Goal: Task Accomplishment & Management: Manage account settings

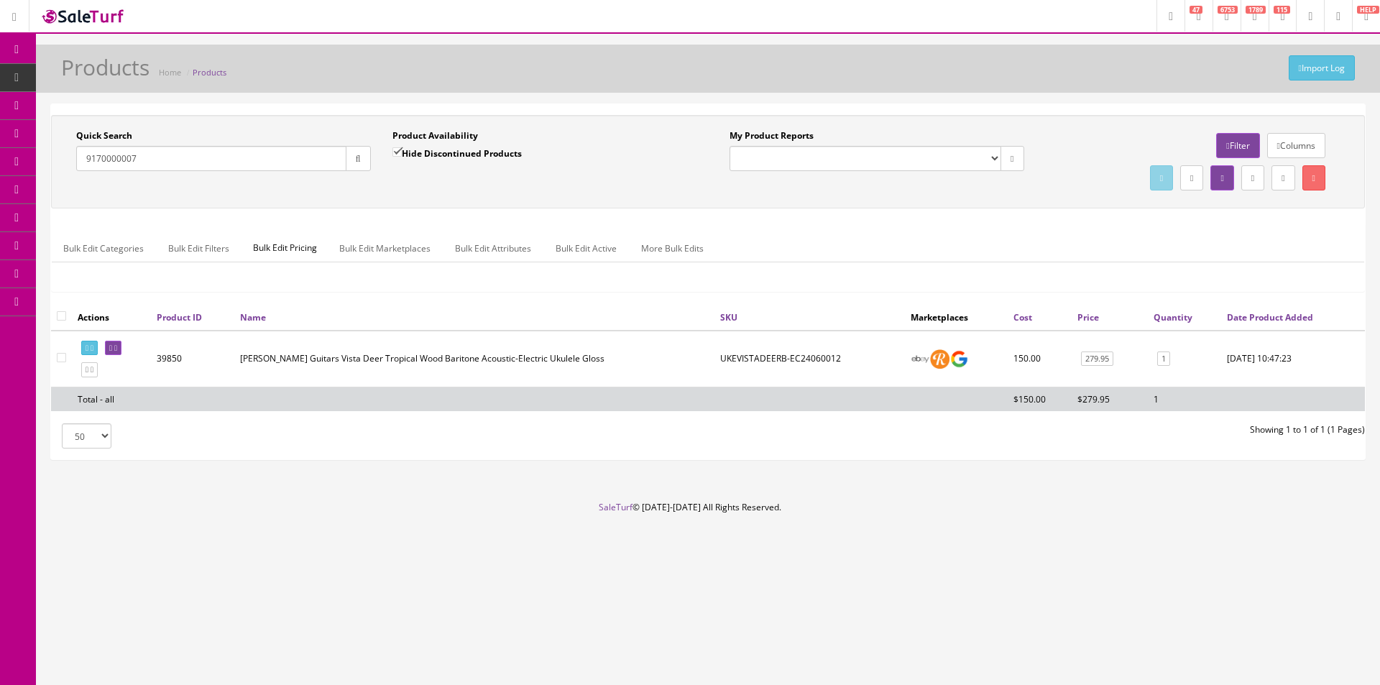
type input "9170000007"
drag, startPoint x: 347, startPoint y: 149, endPoint x: 359, endPoint y: 188, distance: 39.8
click at [347, 151] on button "button" at bounding box center [358, 158] width 25 height 25
click at [360, 189] on div "Quick Search 9170000007 Date From Product Availability Hide Discontinued Produc…" at bounding box center [708, 161] width 1306 height 65
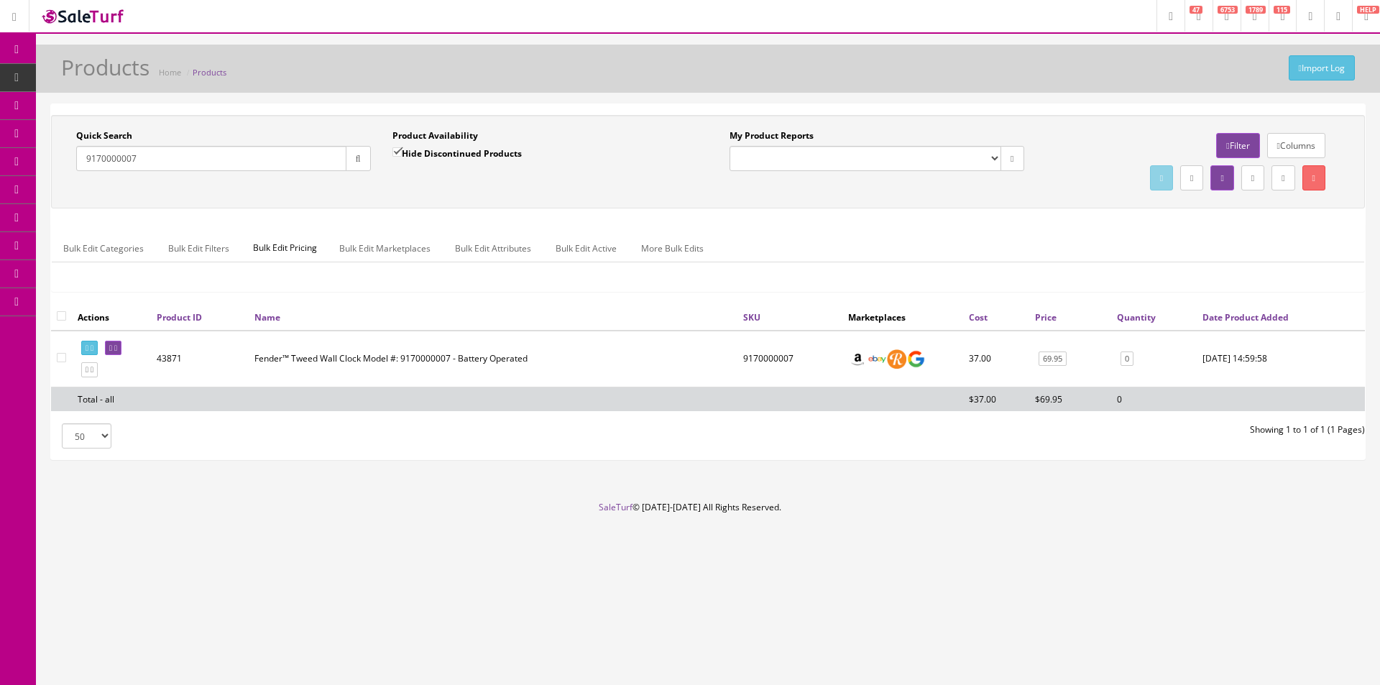
click at [757, 184] on div "My Product Reports Amazon FMIC Audit Market Errors (InStock) Marketplace Errors…" at bounding box center [1034, 161] width 653 height 65
click at [893, 593] on div "Research Trends Trending on Ebay Google Trends Amazon Insights (Login Before Cl…" at bounding box center [690, 342] width 1380 height 685
click at [148, 75] on link "Products" at bounding box center [111, 78] width 151 height 28
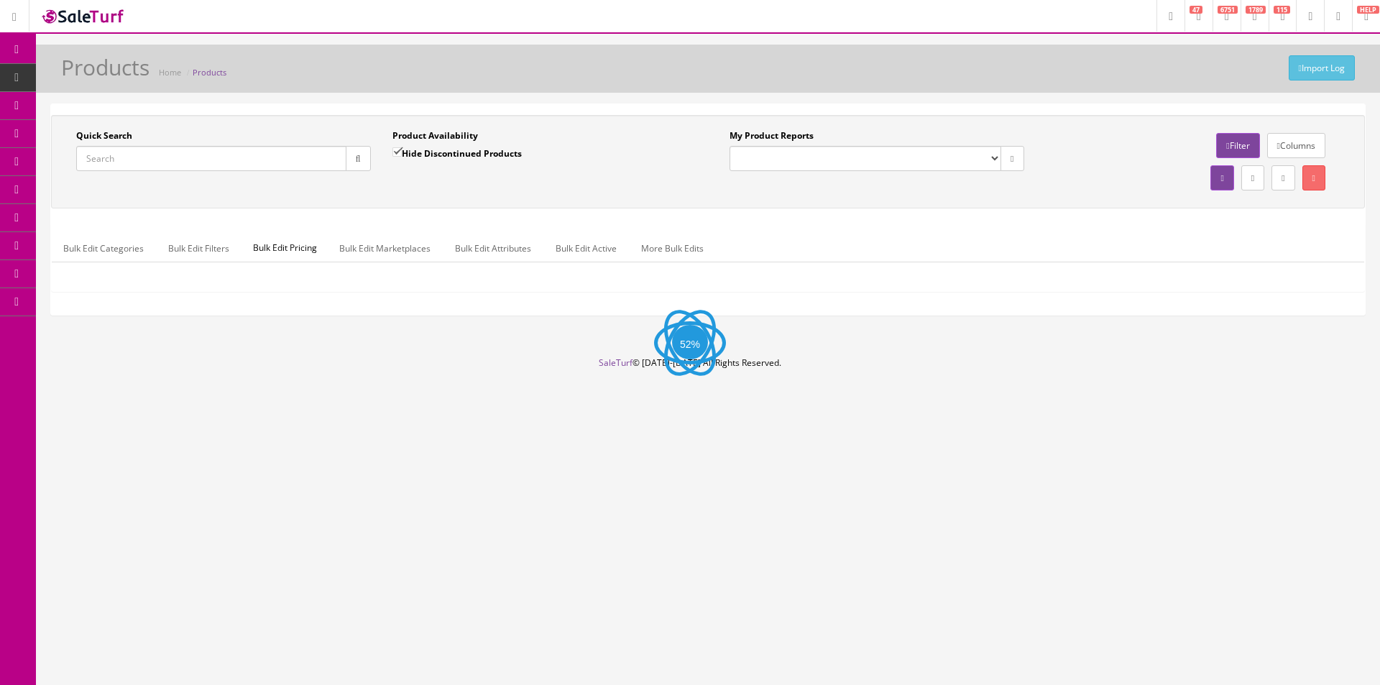
click at [189, 154] on input "Quick Search" at bounding box center [211, 158] width 270 height 25
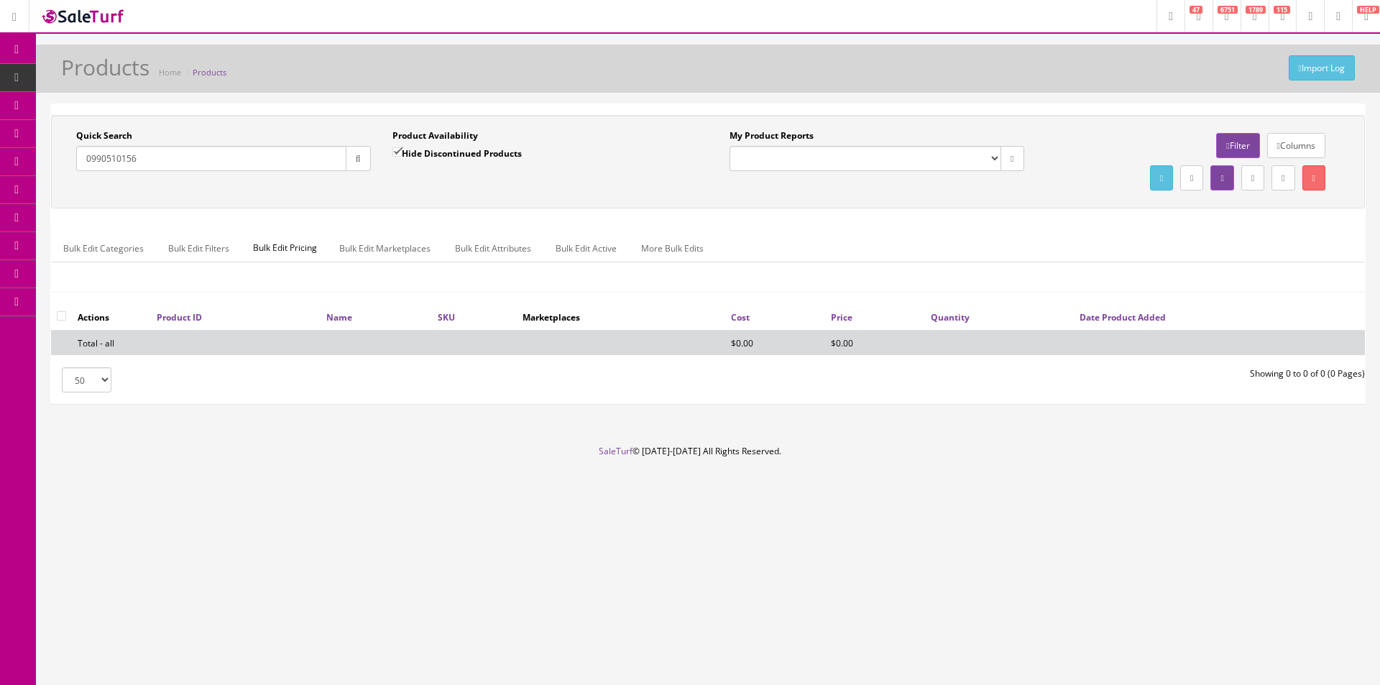
type input "0990510156"
click at [407, 155] on label "Hide Discontinued Products" at bounding box center [456, 153] width 129 height 14
click at [402, 155] on input "Hide Discontinued Products" at bounding box center [396, 151] width 9 height 9
checkbox input "false"
click at [410, 179] on div "Product Availability Hide Discontinued Products Date To" at bounding box center [540, 155] width 316 height 52
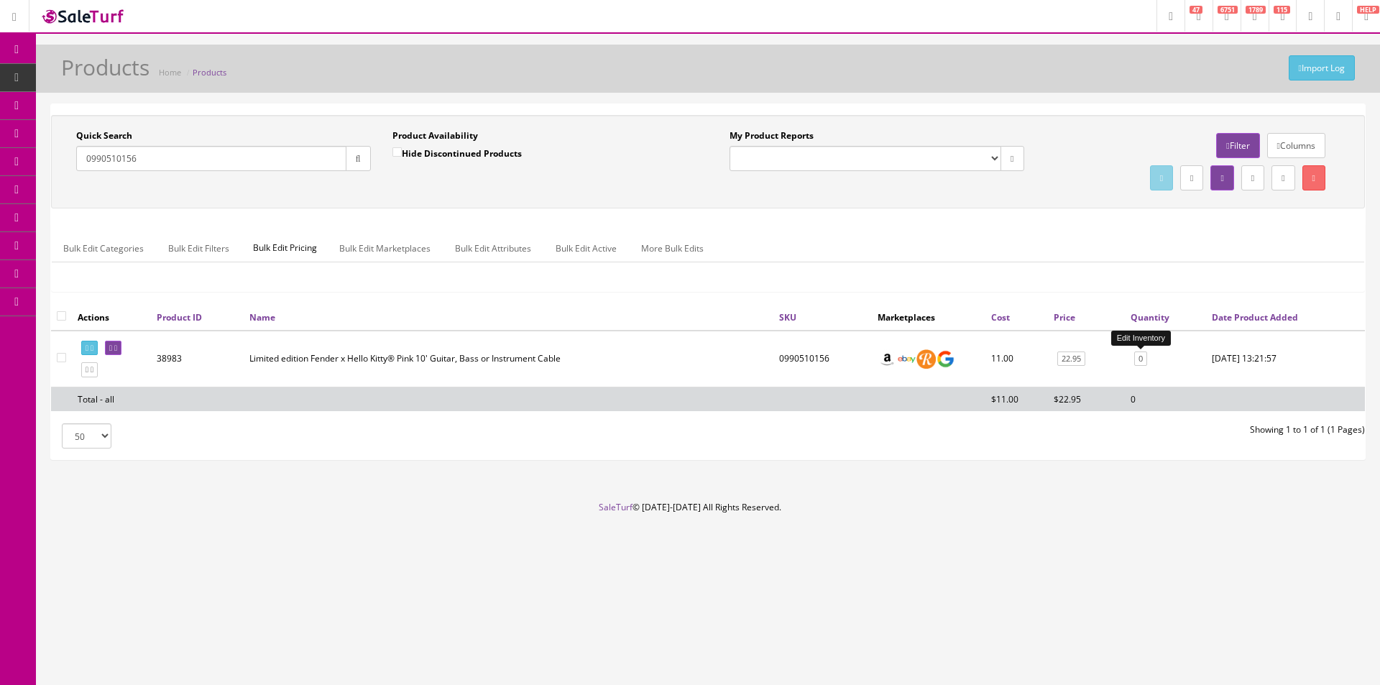
click at [1148, 356] on td "0 Edit Inventory" at bounding box center [1165, 359] width 81 height 57
click at [1137, 358] on link "0" at bounding box center [1140, 358] width 13 height 15
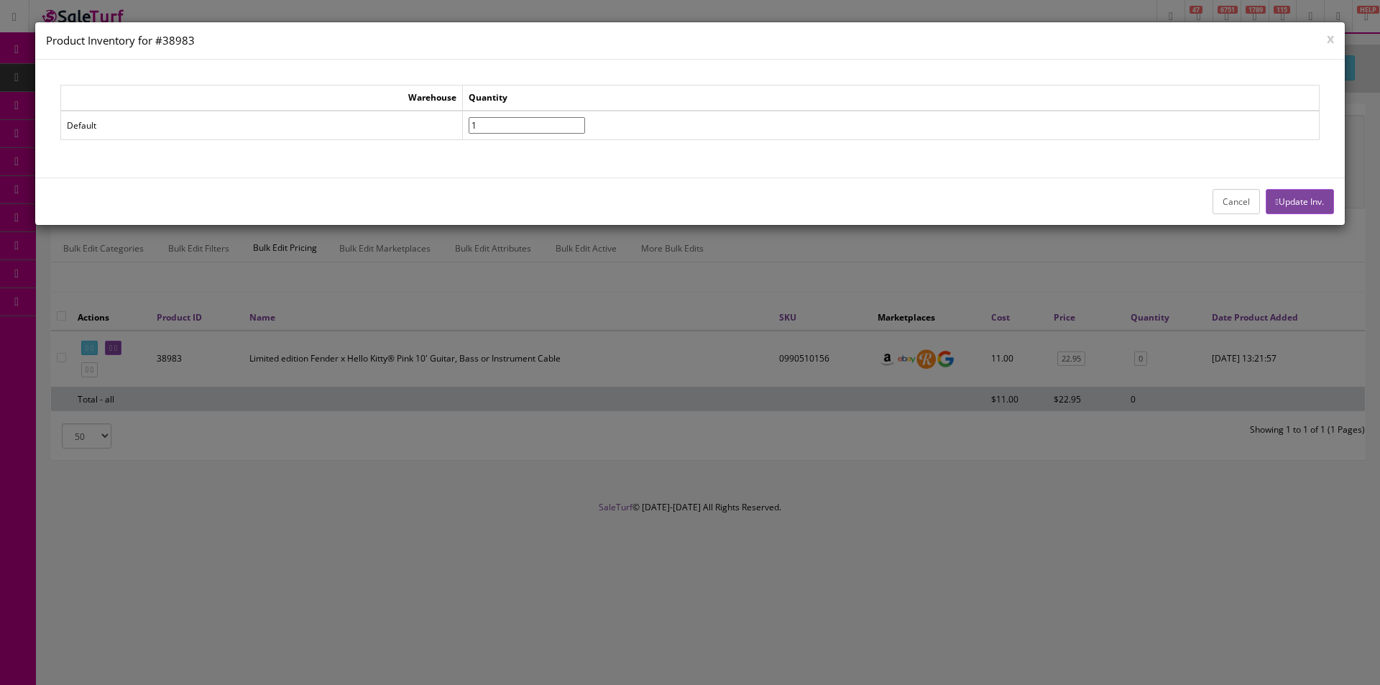
type input"] "1"
click at [585, 121] on input"] "1" at bounding box center [527, 125] width 116 height 17
click at [1296, 203] on button "Update Inv." at bounding box center [1300, 201] width 68 height 25
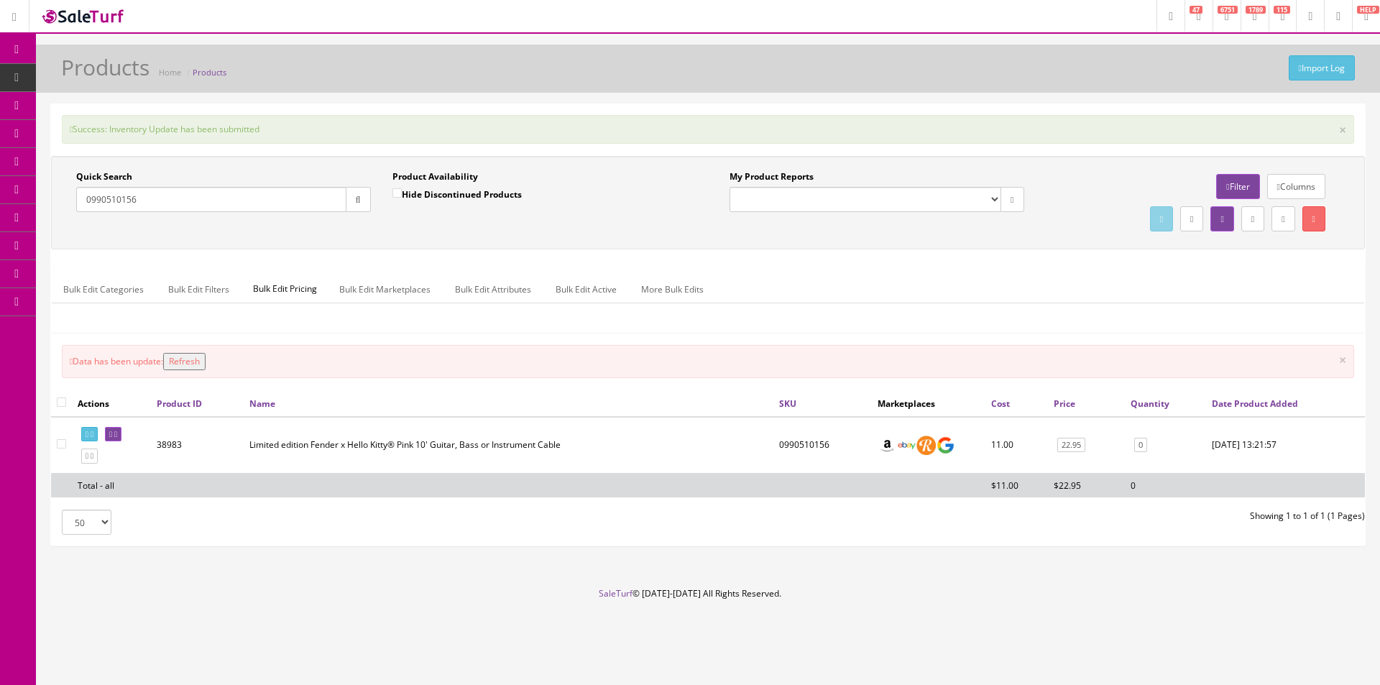
click at [843, 251] on div "Quick Search 0990510156 Date From Product Availability Hide Discontinued Produc…" at bounding box center [708, 250] width 1314 height 189
click at [272, 206] on input "0990510156" at bounding box center [211, 199] width 270 height 25
click at [272, 205] on input "0990510156" at bounding box center [211, 199] width 270 height 25
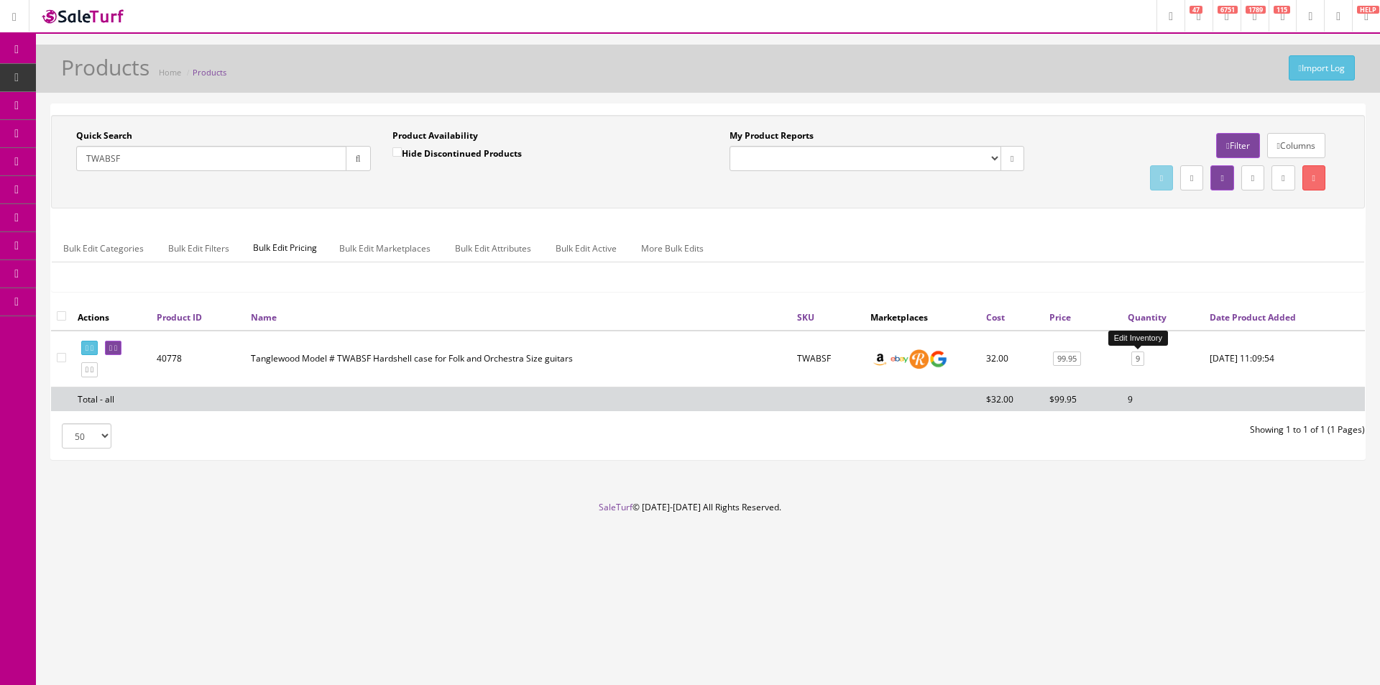
type input "TWABSF"
click at [1143, 364] on link "9" at bounding box center [1137, 358] width 13 height 15
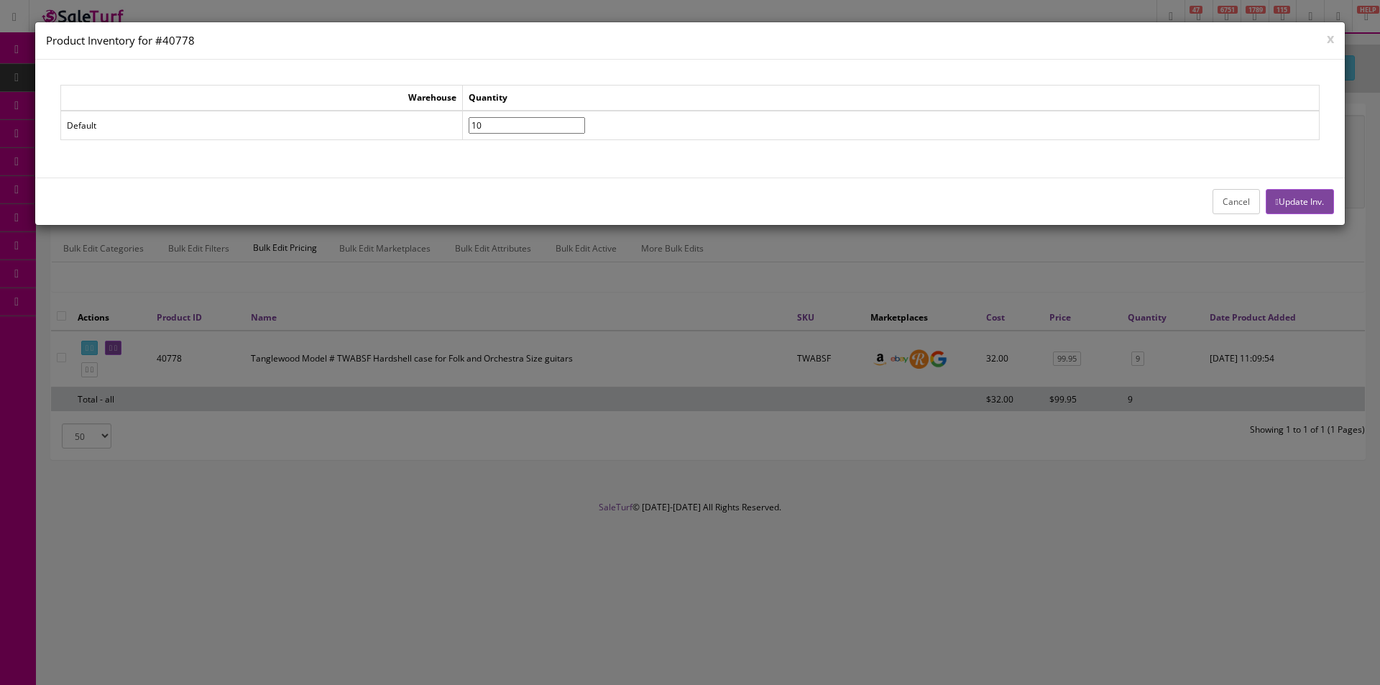
type input"] "10"
click at [585, 121] on input"] "10" at bounding box center [527, 125] width 116 height 17
click at [1281, 190] on button "Update Inv." at bounding box center [1300, 201] width 68 height 25
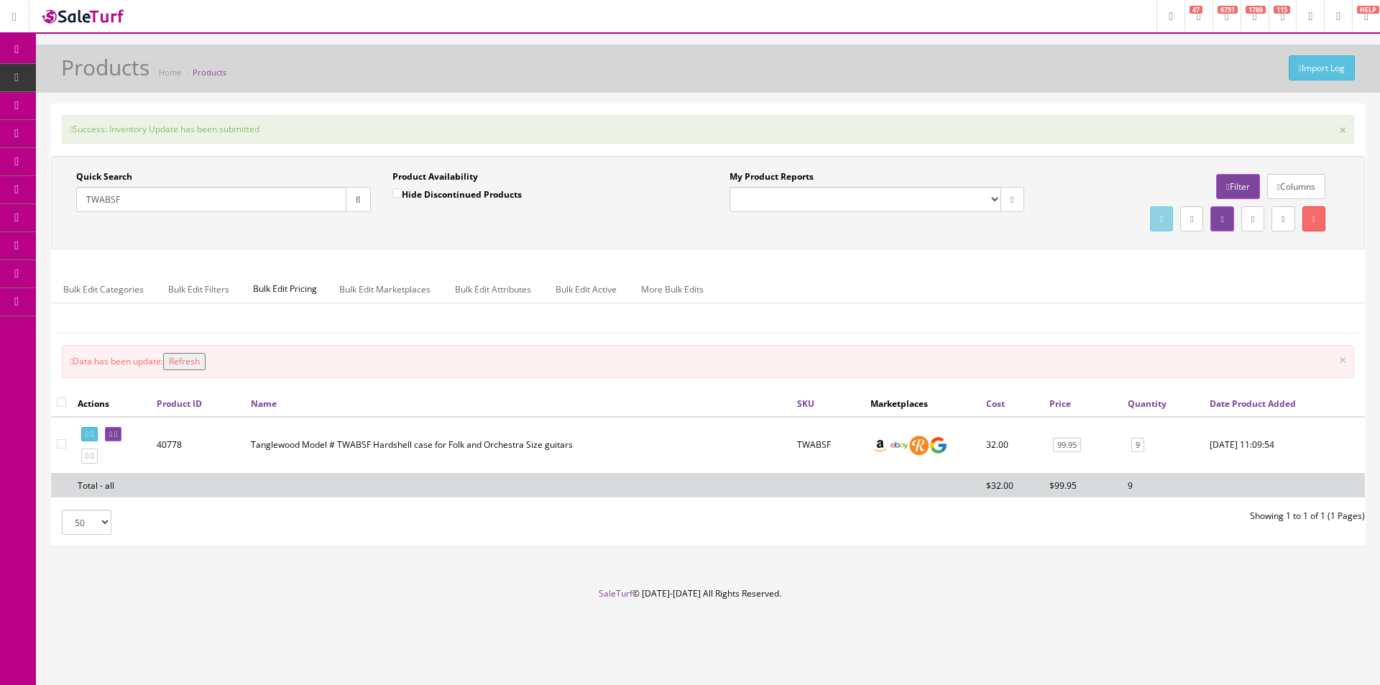
click at [1033, 260] on div "Quick Search TWABSF Date From Product Availability Hide Discontinued Products D…" at bounding box center [708, 250] width 1314 height 189
click at [226, 202] on input "TWABSF" at bounding box center [211, 199] width 270 height 25
click at [226, 201] on input "TWABSF" at bounding box center [211, 199] width 270 height 25
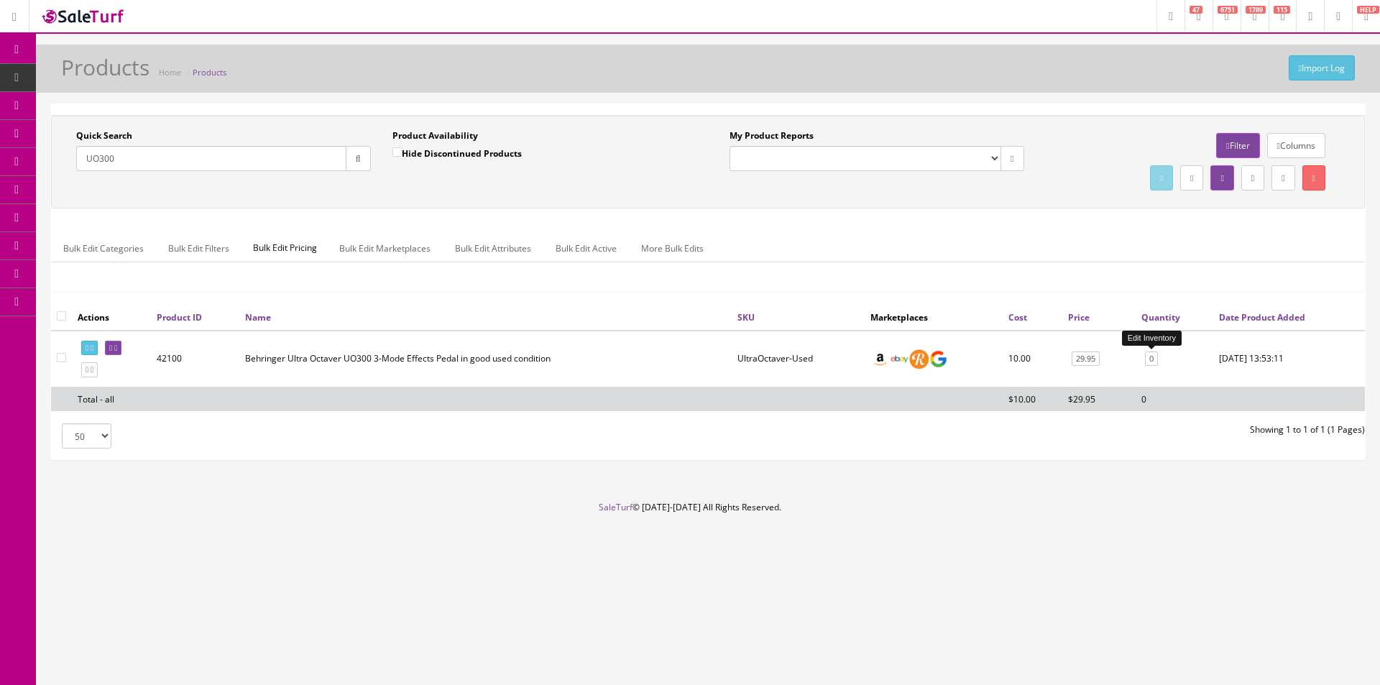
type input "UO300"
click at [1151, 363] on link "0" at bounding box center [1151, 358] width 13 height 15
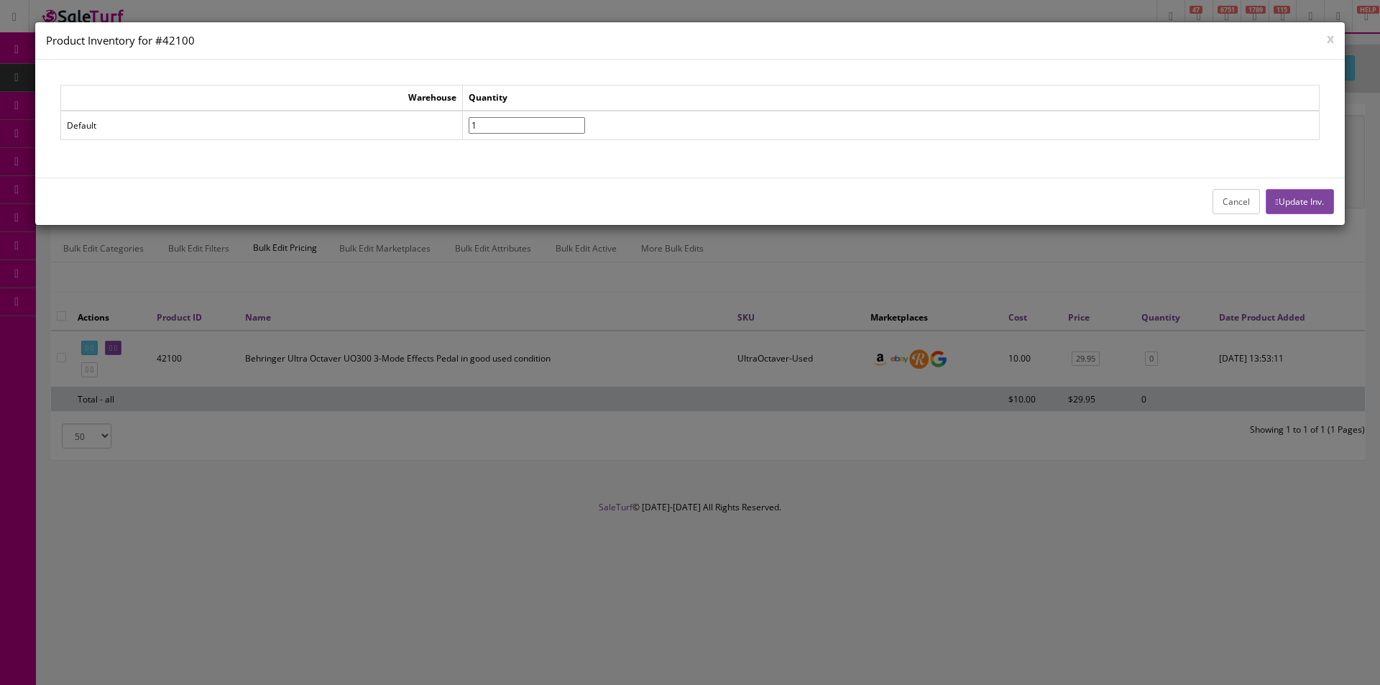
drag, startPoint x: 595, startPoint y: 120, endPoint x: 684, endPoint y: 130, distance: 89.7
type input"] "1"
click at [585, 120] on input"] "1" at bounding box center [527, 125] width 116 height 17
click at [1296, 201] on button "Update Inv." at bounding box center [1300, 201] width 68 height 25
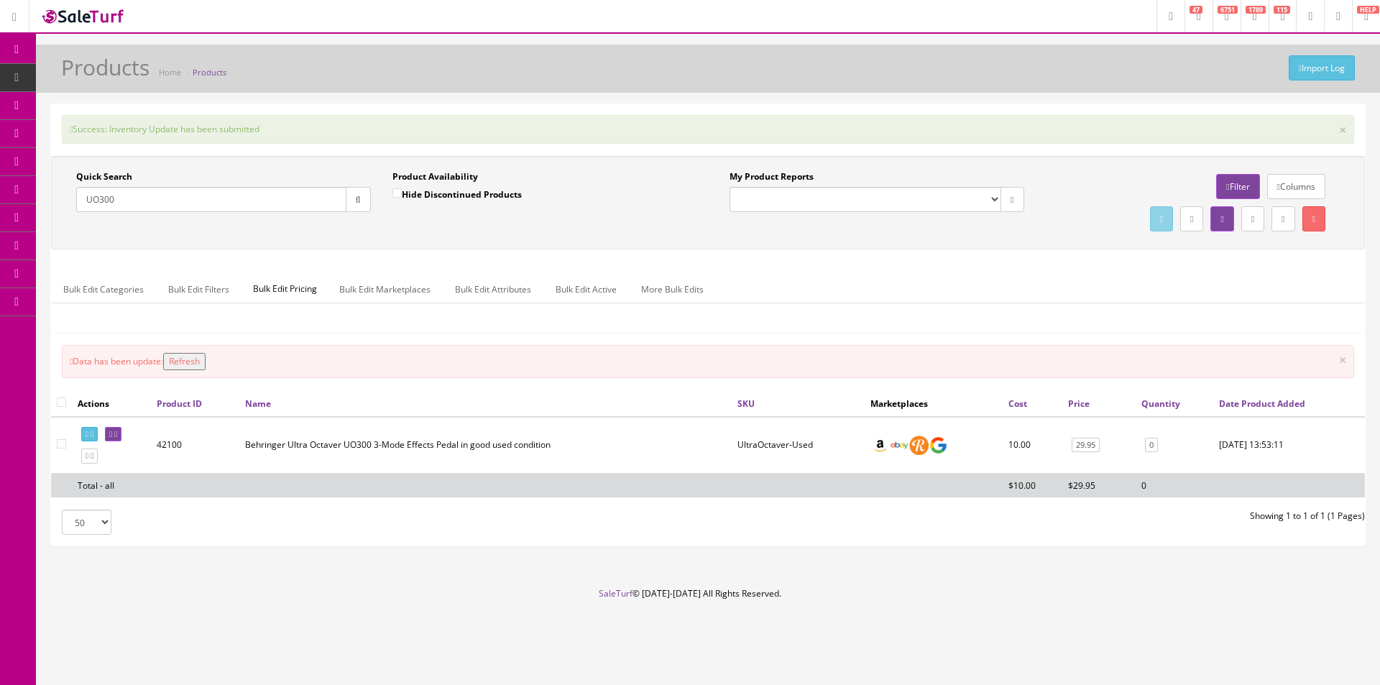
click at [197, 199] on input "UO300" at bounding box center [211, 199] width 270 height 25
paste input "CG-022-P"
click at [196, 202] on input "CG-022-P" at bounding box center [211, 199] width 270 height 25
type input "CG-022-P"
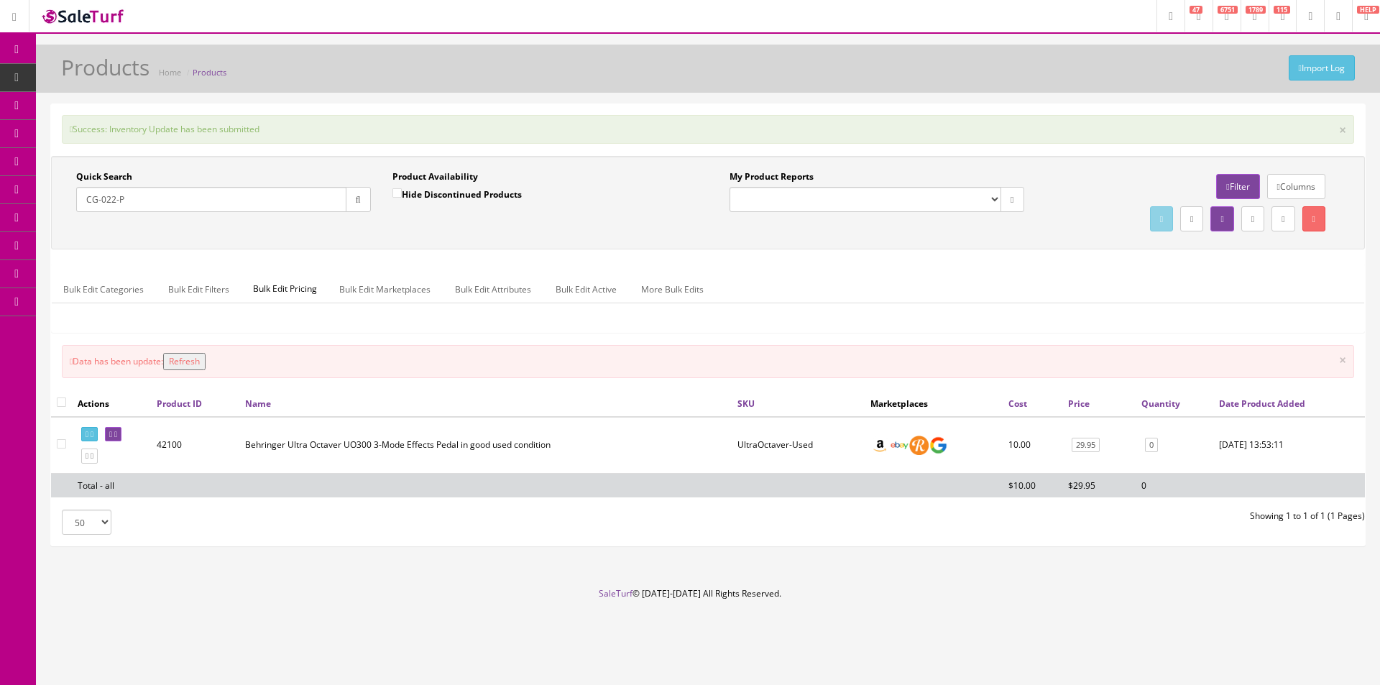
click at [387, 203] on div "Product Availability Hide Discontinued Products Date To" at bounding box center [540, 196] width 316 height 52
click at [369, 203] on button "button" at bounding box center [358, 199] width 25 height 25
click at [383, 220] on div "Product Availability Hide Discontinued Products Date To" at bounding box center [540, 196] width 316 height 52
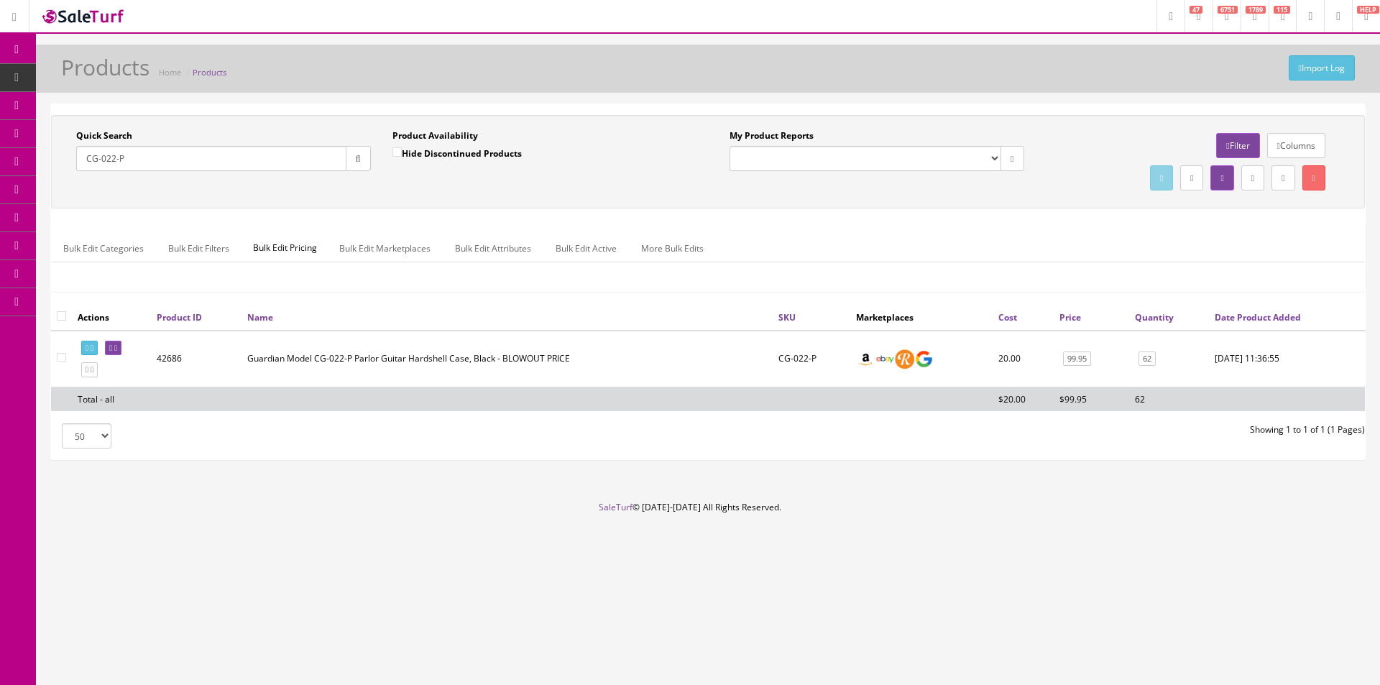
click at [984, 185] on div "My Product Reports Amazon FMIC Audit Market Errors (InStock) Marketplace Errors…" at bounding box center [1034, 161] width 653 height 65
click at [983, 185] on div "My Product Reports Amazon FMIC Audit Market Errors (InStock) Marketplace Errors…" at bounding box center [1034, 161] width 653 height 65
drag, startPoint x: 983, startPoint y: 185, endPoint x: 1074, endPoint y: 15, distance: 192.3
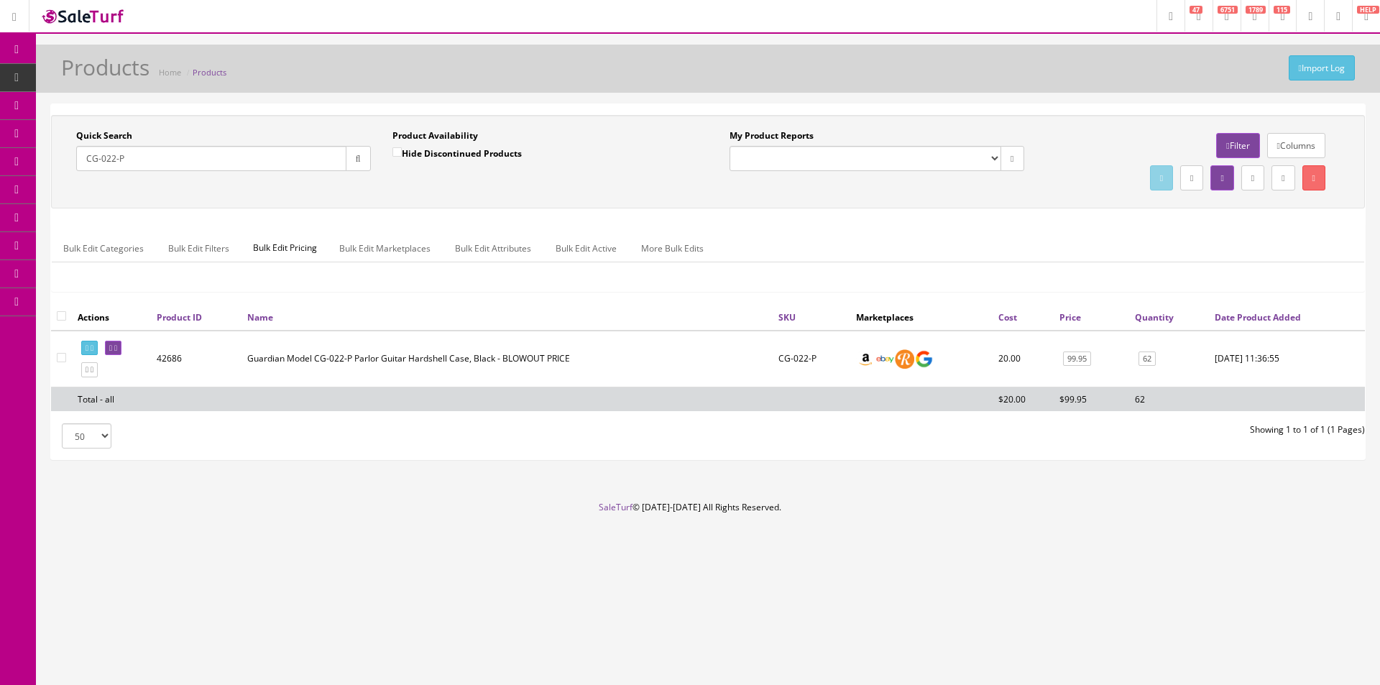
click at [987, 183] on div "My Product Reports Amazon FMIC Audit Market Errors (InStock) Marketplace Errors…" at bounding box center [1034, 161] width 653 height 65
